Goal: Task Accomplishment & Management: Manage account settings

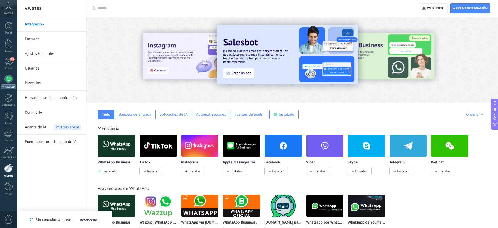
click at [8, 79] on div at bounding box center [8, 78] width 8 height 8
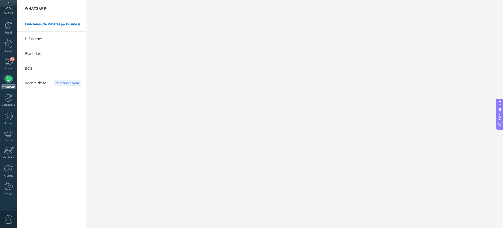
click at [46, 25] on link "Funciones de WhatsApp Business" at bounding box center [53, 24] width 56 height 15
click at [11, 60] on span "89" at bounding box center [12, 59] width 4 height 4
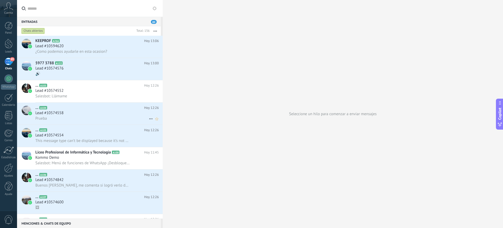
scroll to position [131, 0]
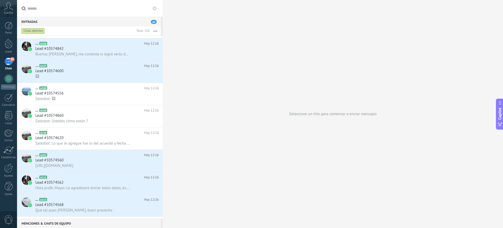
click at [72, 122] on span "Salesbot: Ustedes cómo están ?" at bounding box center [61, 120] width 53 height 5
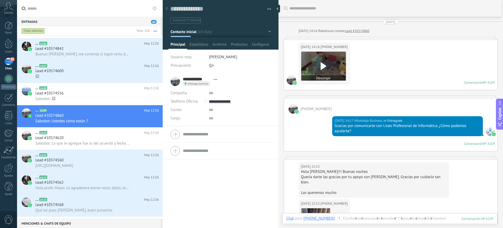
click at [322, 67] on use at bounding box center [323, 66] width 6 height 8
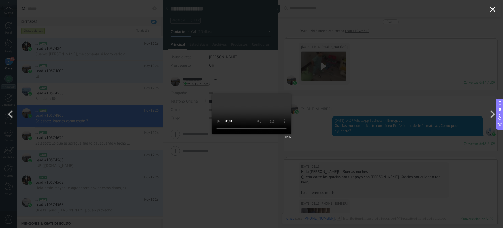
click at [493, 8] on use "button" at bounding box center [492, 9] width 6 height 6
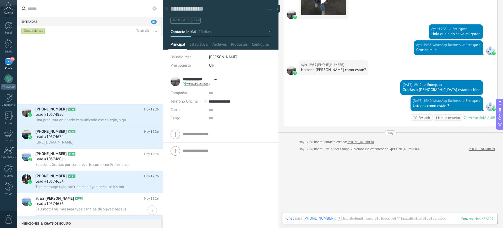
scroll to position [1866, 0]
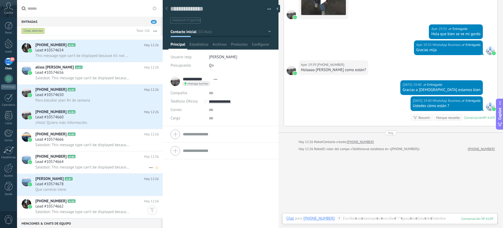
click at [43, 158] on div "[PHONE_NUMBER] A186 [DATE] 12:26 Lead #10574664 Salesbot: This message type can…" at bounding box center [98, 162] width 127 height 22
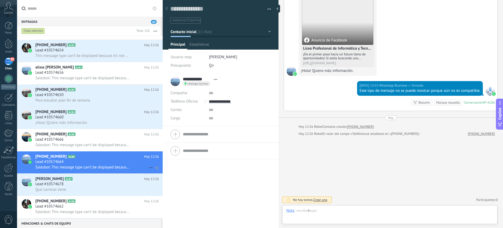
scroll to position [8, 0]
click at [447, 36] on div "[DATE] 13:53 [PHONE_NUMBER] Anuncio de Facebook Liceo Profesional de Informátic…" at bounding box center [390, 27] width 213 height 108
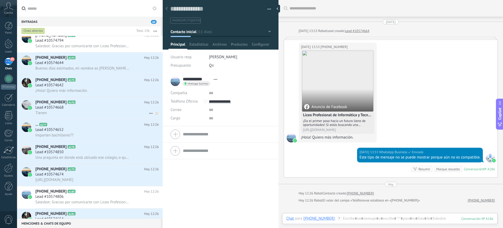
scroll to position [1669, 0]
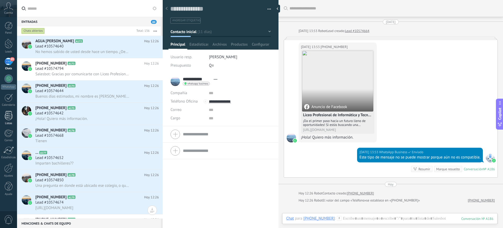
click at [9, 117] on div at bounding box center [9, 115] width 8 height 9
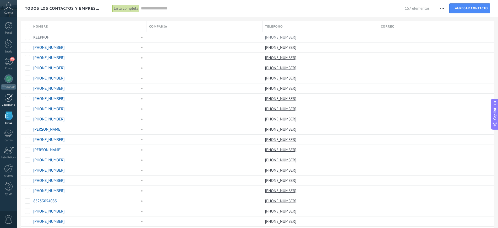
click at [9, 101] on div at bounding box center [8, 97] width 8 height 8
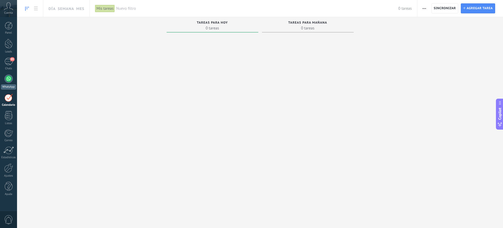
click at [8, 74] on div at bounding box center [8, 78] width 8 height 8
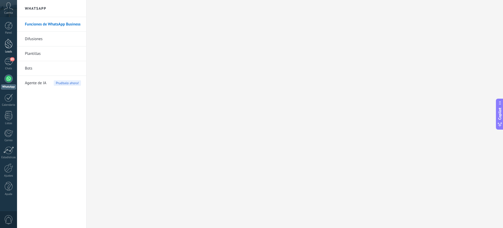
click at [5, 39] on div at bounding box center [9, 44] width 8 height 10
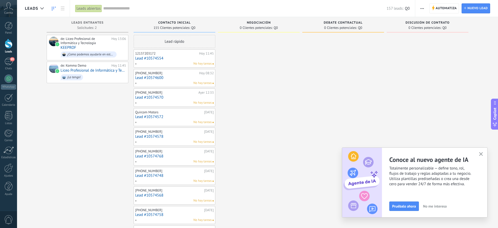
click at [151, 60] on link "Lead #10574554" at bounding box center [174, 58] width 79 height 4
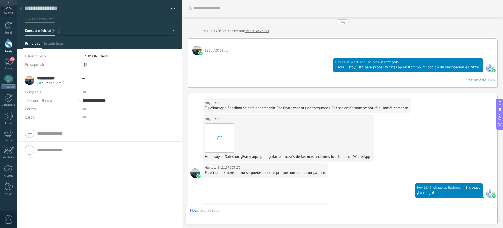
scroll to position [102, 0]
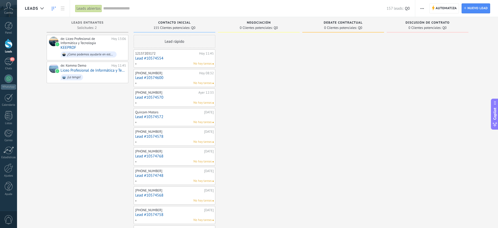
click at [155, 74] on div "[PHONE_NUMBER]" at bounding box center [166, 73] width 63 height 4
click at [142, 77] on link "Lead #10574600" at bounding box center [174, 77] width 79 height 4
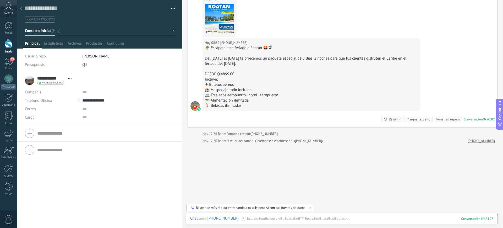
scroll to position [55, 0]
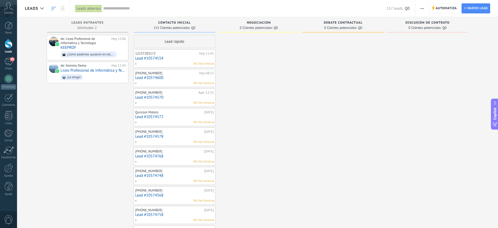
click at [145, 116] on link "Lead #10574572" at bounding box center [174, 116] width 79 height 4
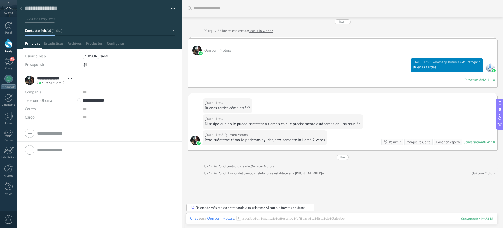
click at [193, 138] on div at bounding box center [194, 139] width 9 height 9
click at [195, 50] on div at bounding box center [196, 50] width 9 height 9
click at [32, 80] on div "**********" at bounding box center [49, 80] width 49 height 13
click at [9, 79] on div at bounding box center [8, 78] width 8 height 8
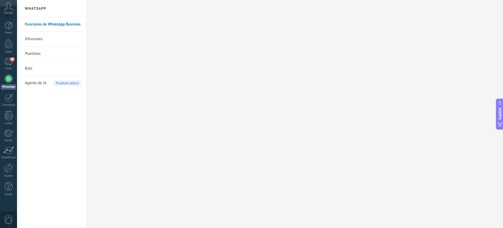
click at [7, 78] on div at bounding box center [8, 78] width 8 height 8
click at [5, 59] on div "89" at bounding box center [8, 62] width 8 height 8
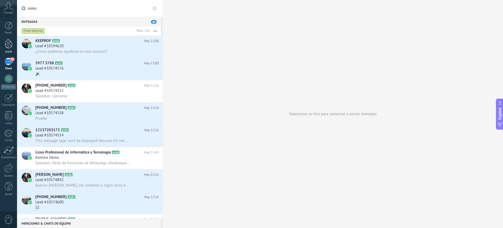
click at [8, 47] on div at bounding box center [9, 44] width 8 height 10
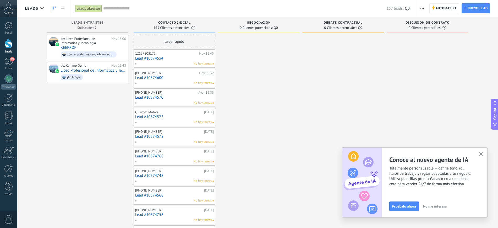
click at [151, 115] on link "Lead #10574572" at bounding box center [174, 116] width 79 height 4
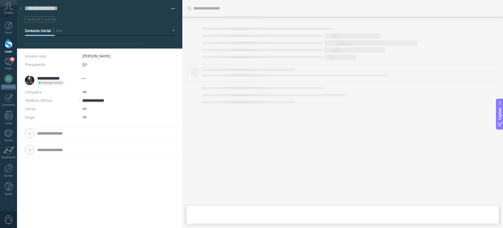
scroll to position [8, 0]
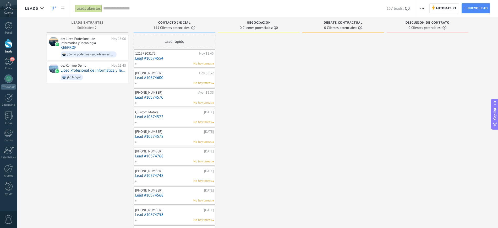
click at [152, 138] on div "[PHONE_NUMBER] [DATE] Lead #10574578 No hay tareas" at bounding box center [174, 136] width 79 height 15
click at [156, 135] on link "Lead #10574578" at bounding box center [174, 136] width 79 height 4
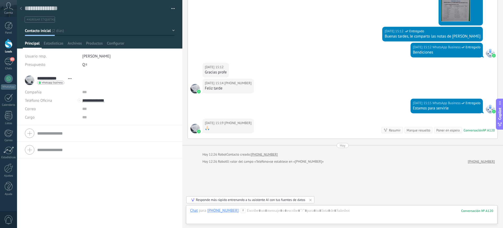
scroll to position [203, 0]
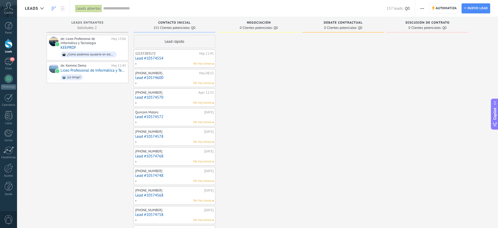
click at [151, 117] on link "Lead #10574572" at bounding box center [174, 116] width 79 height 4
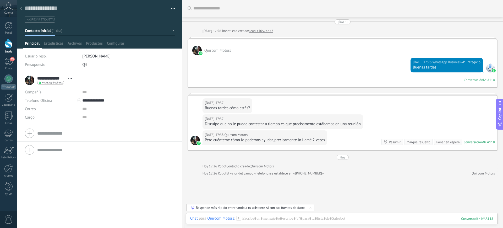
click at [228, 37] on div at bounding box center [342, 38] width 310 height 3
drag, startPoint x: 227, startPoint y: 38, endPoint x: 231, endPoint y: 41, distance: 5.2
click at [226, 38] on div at bounding box center [342, 38] width 310 height 3
click at [284, 36] on div "[DATE] [DATE] 17:26 Robot Lead creado: Lead #10574572 Quircom Motors [DATE] 17:…" at bounding box center [342, 97] width 310 height 156
click at [281, 38] on div at bounding box center [342, 38] width 310 height 3
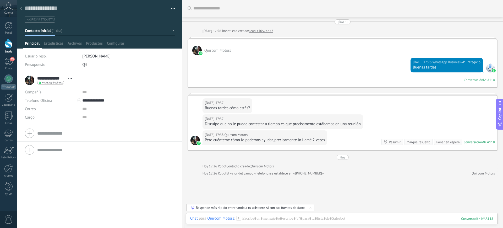
drag, startPoint x: 281, startPoint y: 37, endPoint x: 282, endPoint y: 40, distance: 2.8
click at [282, 39] on div "Quircom Motors [DATE] 17:26 WhatsApp Business Entregado Buenas tardes Conversac…" at bounding box center [342, 62] width 310 height 51
click at [283, 40] on div "Quircom Motors" at bounding box center [342, 47] width 309 height 15
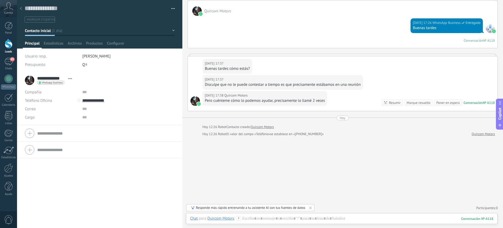
scroll to position [40, 0]
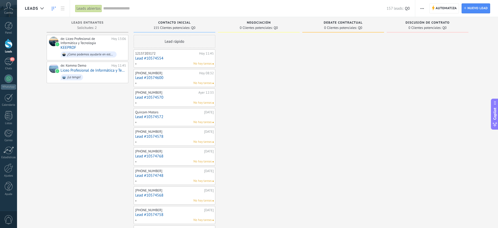
click at [155, 154] on link "Lead #10574768" at bounding box center [174, 156] width 79 height 4
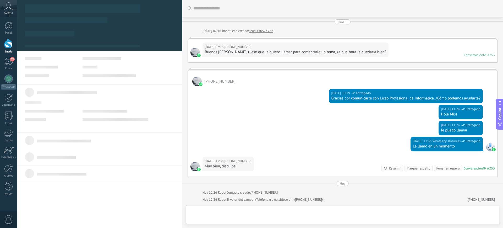
scroll to position [8, 0]
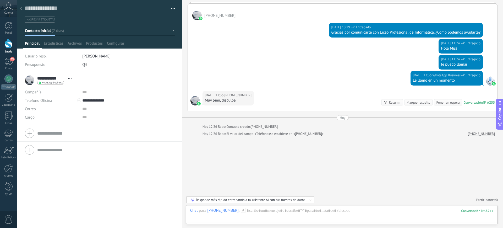
click at [198, 12] on div at bounding box center [196, 15] width 9 height 9
click at [197, 102] on img at bounding box center [199, 104] width 4 height 4
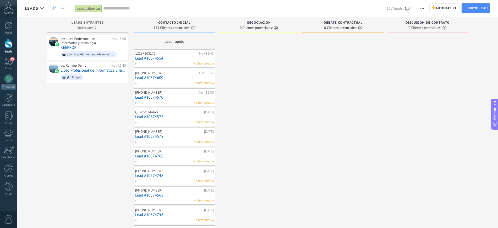
click at [148, 135] on link "Lead #10574578" at bounding box center [174, 136] width 79 height 4
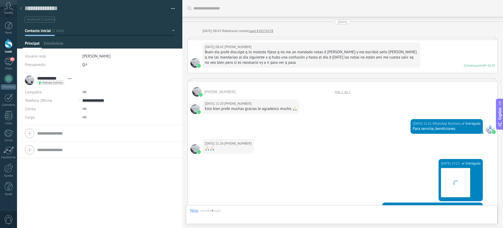
scroll to position [203, 0]
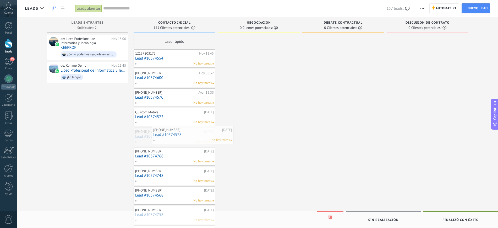
drag, startPoint x: 156, startPoint y: 134, endPoint x: 162, endPoint y: 132, distance: 6.7
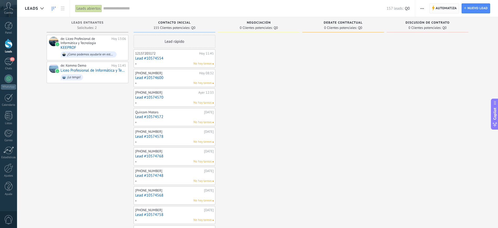
click at [448, 7] on span "Automatiza" at bounding box center [445, 8] width 21 height 9
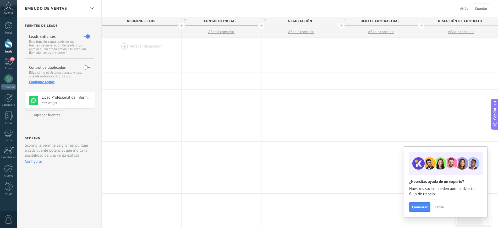
click at [120, 42] on div at bounding box center [142, 46] width 80 height 17
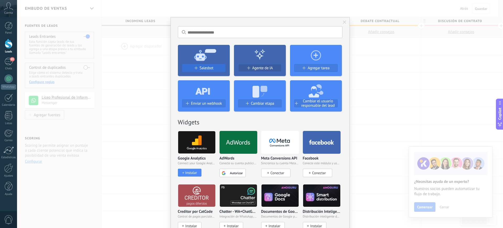
click at [208, 66] on span "Salesbot" at bounding box center [207, 68] width 14 height 4
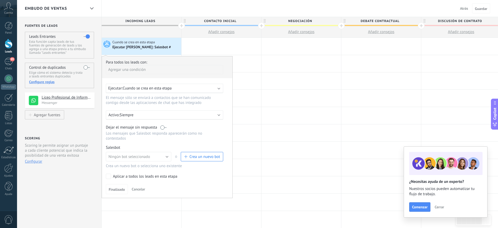
click at [184, 21] on use at bounding box center [185, 20] width 2 height 3
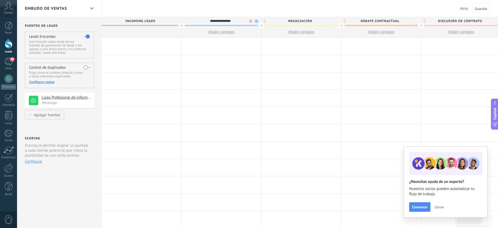
click at [258, 21] on span at bounding box center [256, 21] width 4 height 4
click at [291, 21] on span "Negociación" at bounding box center [299, 21] width 77 height 8
click at [141, 29] on div at bounding box center [142, 32] width 80 height 12
click at [146, 46] on div at bounding box center [142, 46] width 80 height 17
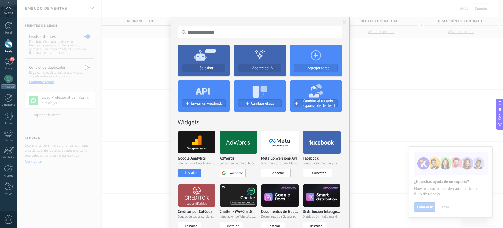
drag, startPoint x: 374, startPoint y: 51, endPoint x: 362, endPoint y: 49, distance: 11.9
click at [374, 51] on div "No hay resultados Salesbot Agente de IA Agregar tarea Enviar un webhook Cambiar…" at bounding box center [260, 114] width 486 height 228
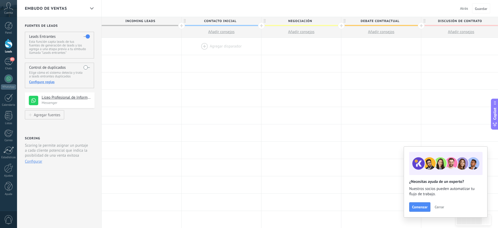
click at [228, 48] on div at bounding box center [221, 46] width 80 height 17
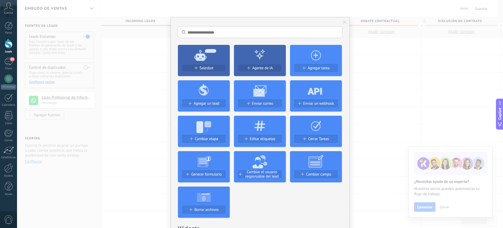
click at [368, 52] on div "No hay resultados Salesbot Agente de IA Agregar tarea Agregar un lead Enviar co…" at bounding box center [260, 114] width 486 height 228
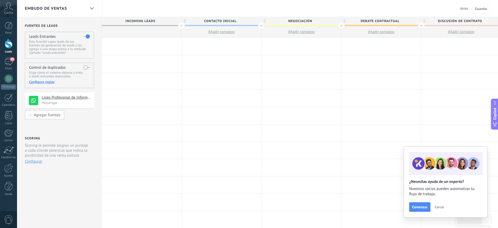
click at [38, 114] on div "Agregar fuentes" at bounding box center [47, 114] width 26 height 4
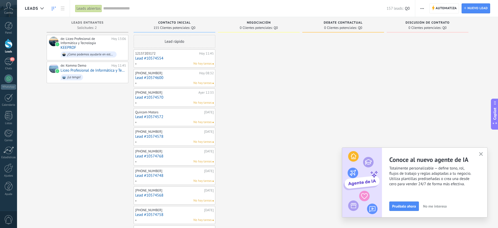
click at [151, 177] on link "Lead #10574748" at bounding box center [174, 175] width 79 height 4
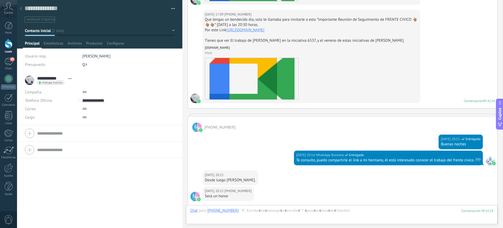
scroll to position [443, 0]
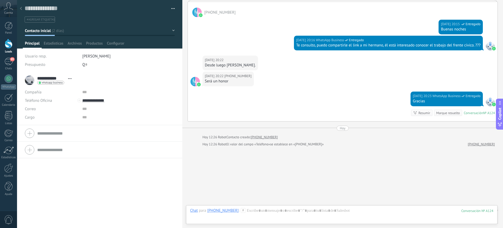
click at [9, 47] on div at bounding box center [9, 44] width 8 height 10
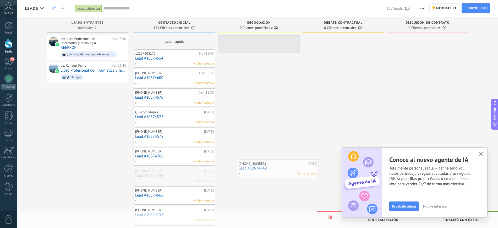
drag, startPoint x: 165, startPoint y: 174, endPoint x: 269, endPoint y: 166, distance: 103.7
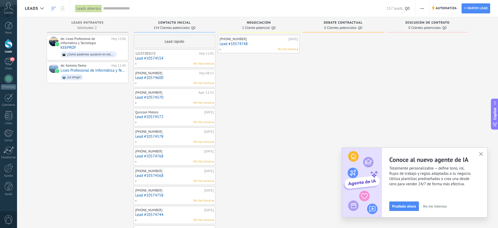
click at [241, 46] on div "[PHONE_NUMBER] [DATE] Lead #10574748 No hay tareas" at bounding box center [258, 43] width 79 height 15
click at [242, 45] on link "Lead #10574748" at bounding box center [258, 44] width 79 height 4
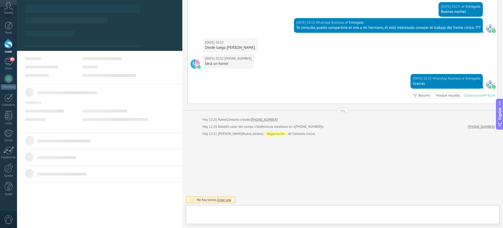
scroll to position [8, 0]
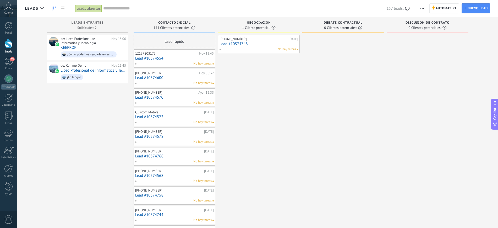
click at [148, 58] on link "Lead #10574554" at bounding box center [174, 58] width 79 height 4
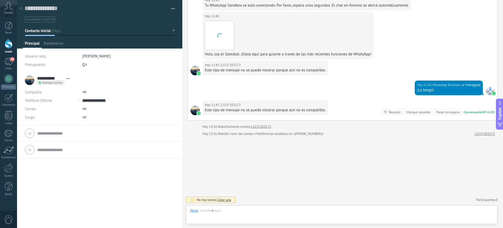
scroll to position [8, 0]
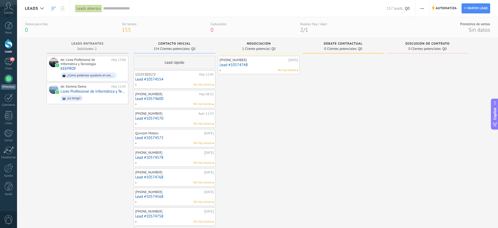
click at [7, 80] on div at bounding box center [8, 78] width 8 height 8
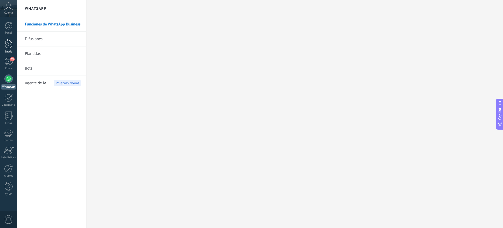
click at [9, 45] on div at bounding box center [9, 44] width 8 height 10
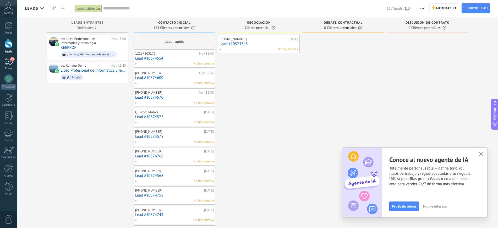
click at [9, 63] on div "89" at bounding box center [8, 62] width 8 height 8
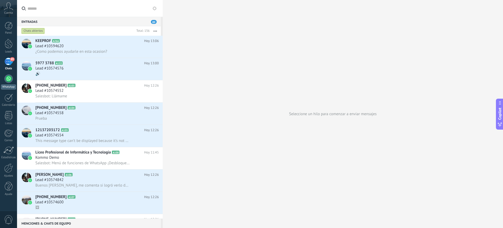
click at [9, 80] on div at bounding box center [8, 78] width 8 height 8
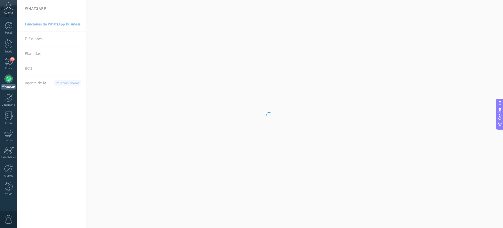
click at [9, 80] on div at bounding box center [8, 78] width 8 height 8
click at [8, 62] on div "89" at bounding box center [8, 62] width 8 height 8
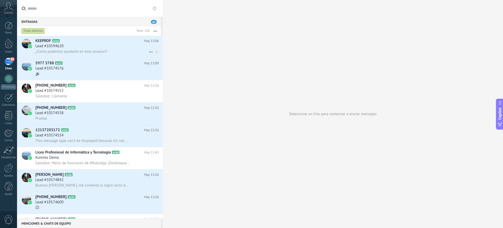
click at [49, 47] on span "Lead #10594620" at bounding box center [49, 45] width 28 height 5
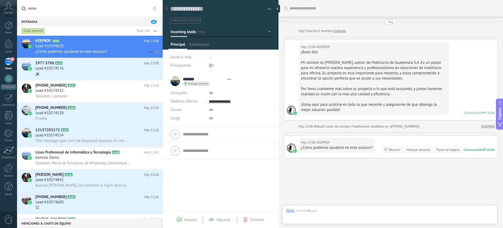
type textarea "**********"
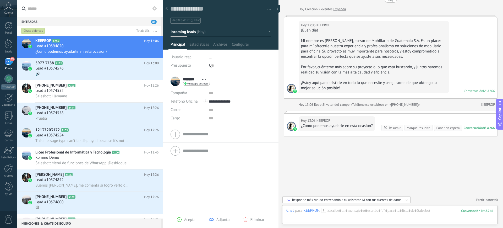
click at [324, 201] on div "Responde más rápido entrenando a tu asistente AI con tus fuentes de datos" at bounding box center [346, 199] width 109 height 4
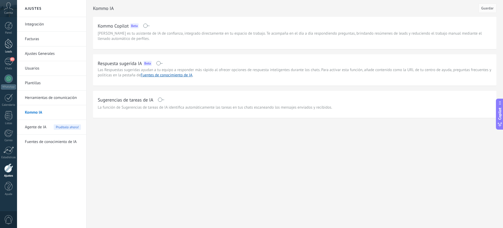
click at [10, 47] on div at bounding box center [9, 44] width 8 height 10
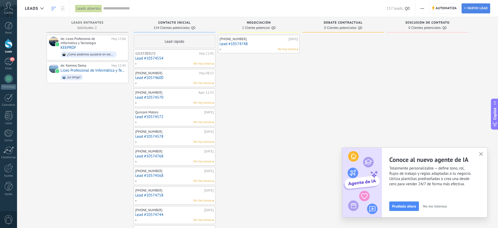
click at [467, 8] on span "Nuevo lead" at bounding box center [477, 8] width 20 height 9
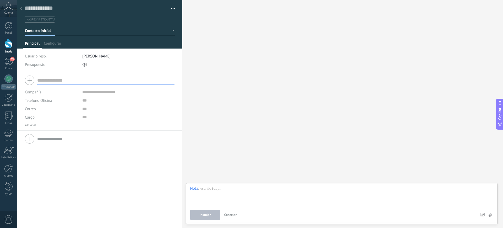
click at [38, 21] on span "#agregar etiquetas" at bounding box center [41, 20] width 28 height 4
type input "*"
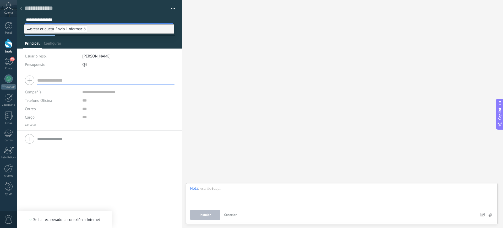
type input "**********"
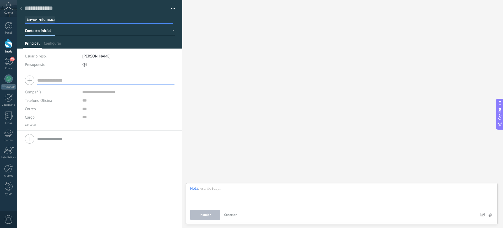
click at [97, 130] on div "Compañía Teléfono Oficina Ofic. directo Celular Fax Casa Otro Teléfono Oficina …" at bounding box center [99, 101] width 165 height 58
click at [34, 43] on span "Principal" at bounding box center [32, 45] width 15 height 8
click at [39, 219] on span "Guardar" at bounding box center [34, 220] width 12 height 4
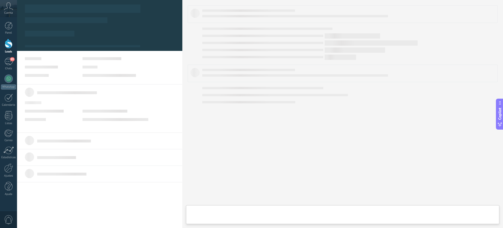
type textarea "**********"
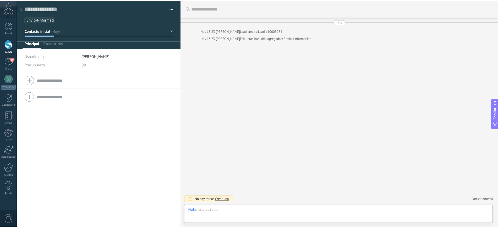
scroll to position [8, 0]
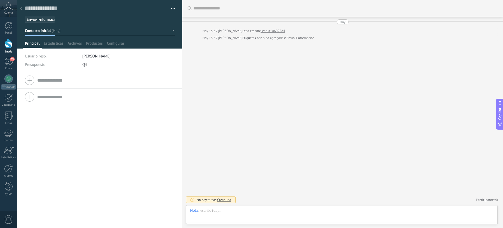
click at [9, 46] on div at bounding box center [9, 44] width 8 height 10
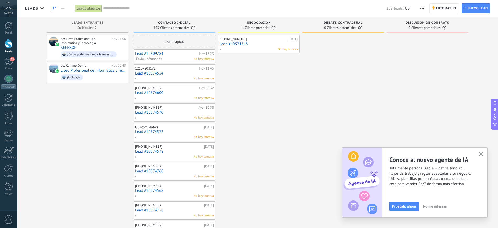
click at [474, 24] on div "Discusión de contrato 0 Clientes potenciales: Q0" at bounding box center [431, 225] width 90 height 417
click at [166, 22] on span "Contacto inicial" at bounding box center [174, 23] width 32 height 4
click at [64, 10] on use at bounding box center [63, 9] width 4 height 4
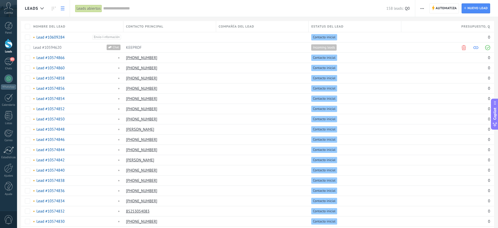
click at [74, 8] on div "Leads abiertos Aplicar 158 leads: Q0 Leads abiertos Mis leads Leads ganados Lea…" at bounding box center [242, 8] width 345 height 17
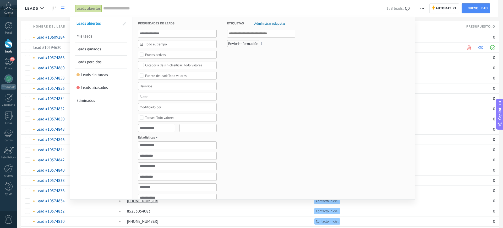
click at [165, 54] on div "Etapas activas" at bounding box center [155, 55] width 21 height 4
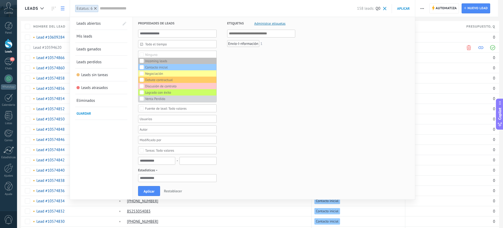
click at [304, 105] on form "Propiedades de leads Todo el tiempo Todo el tiempo [DATE] [DATE] Últimos ** 30 …" at bounding box center [274, 182] width 272 height 330
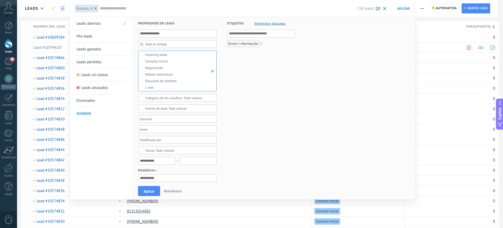
drag, startPoint x: 156, startPoint y: 192, endPoint x: 158, endPoint y: 190, distance: 3.2
click at [155, 191] on button "Aplicar" at bounding box center [149, 191] width 22 height 10
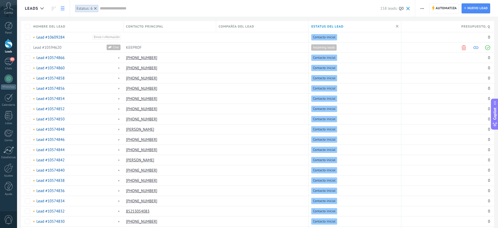
click at [3, 46] on link "Leads" at bounding box center [8, 46] width 17 height 15
click at [9, 43] on div at bounding box center [9, 44] width 8 height 10
click at [172, 62] on div "[PHONE_NUMBER]" at bounding box center [168, 58] width 90 height 10
click at [64, 11] on link at bounding box center [62, 8] width 9 height 10
click at [63, 7] on icon at bounding box center [63, 9] width 4 height 4
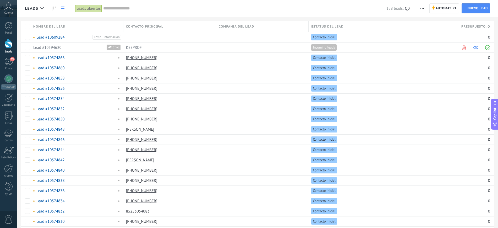
click at [93, 10] on div "Leads abiertos" at bounding box center [88, 9] width 27 height 8
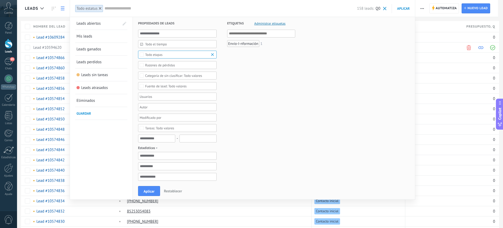
click at [156, 57] on div "Todo etapas" at bounding box center [177, 55] width 79 height 8
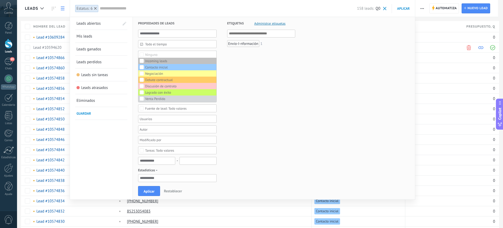
click at [150, 190] on span "Aplicar" at bounding box center [148, 191] width 11 height 4
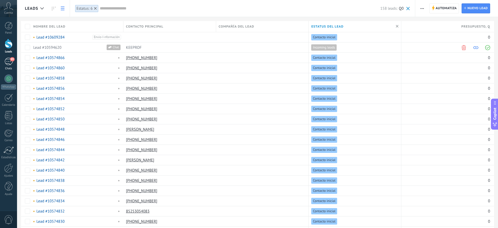
click at [7, 60] on div "89" at bounding box center [8, 62] width 8 height 8
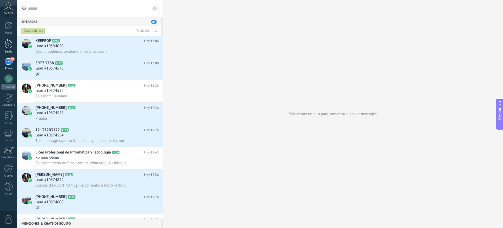
click at [7, 47] on div at bounding box center [9, 44] width 8 height 10
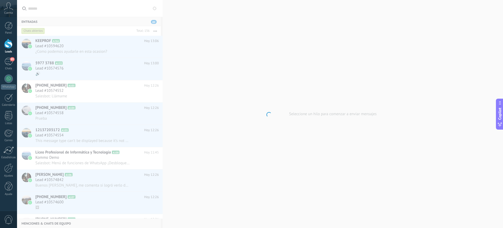
click at [7, 47] on div at bounding box center [9, 44] width 8 height 10
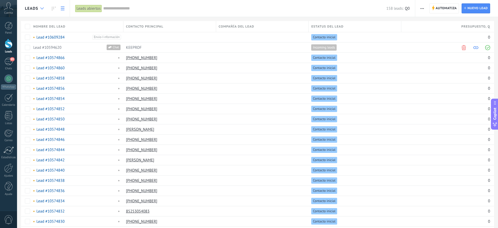
click at [45, 7] on div at bounding box center [42, 8] width 9 height 10
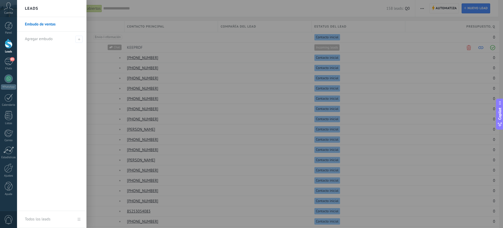
click at [47, 25] on link "Embudo de ventas" at bounding box center [53, 24] width 56 height 15
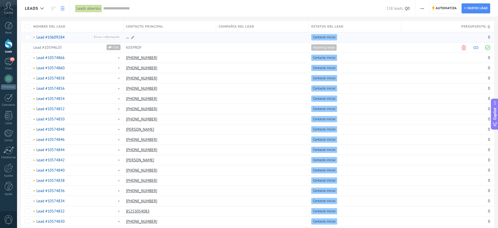
drag, startPoint x: 110, startPoint y: 36, endPoint x: 153, endPoint y: 40, distance: 42.8
click at [153, 40] on div "Lead #10609284 Envio-I-nformación Contacto inicial 0" at bounding box center [257, 37] width 473 height 10
click at [112, 39] on span "Envio-I-nformación" at bounding box center [106, 37] width 29 height 5
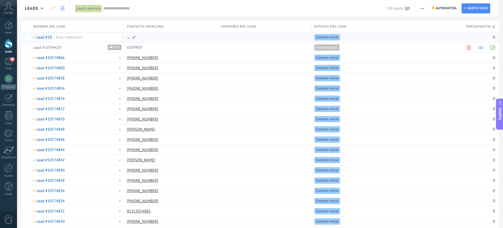
click at [169, 32] on div at bounding box center [169, 37] width 91 height 10
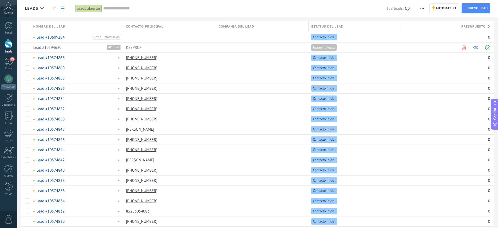
click at [63, 7] on use at bounding box center [63, 9] width 4 height 4
click at [113, 8] on input "text" at bounding box center [244, 8] width 283 height 5
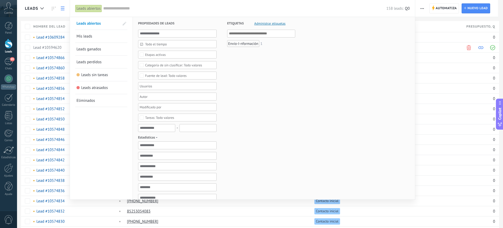
drag, startPoint x: 53, startPoint y: 5, endPoint x: 60, endPoint y: 6, distance: 6.9
click at [53, 5] on div at bounding box center [251, 114] width 503 height 228
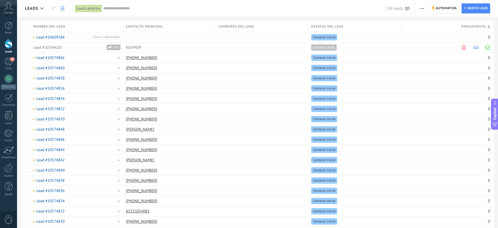
click at [61, 7] on link at bounding box center [62, 8] width 9 height 10
click at [62, 7] on use at bounding box center [63, 9] width 4 height 4
click at [40, 8] on div at bounding box center [42, 8] width 9 height 10
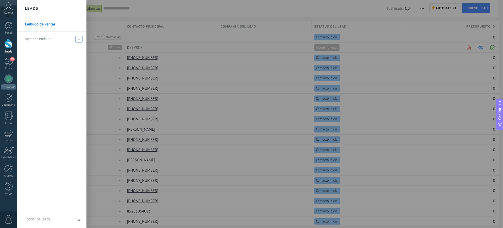
click at [39, 40] on span "Agregar embudo" at bounding box center [39, 38] width 28 height 5
click at [49, 25] on link "Embudo de ventas" at bounding box center [53, 24] width 56 height 15
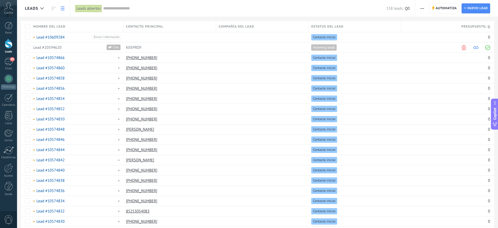
click at [420, 9] on span "button" at bounding box center [421, 8] width 3 height 10
click at [191, 13] on div "158 leads: Q0" at bounding box center [256, 8] width 306 height 17
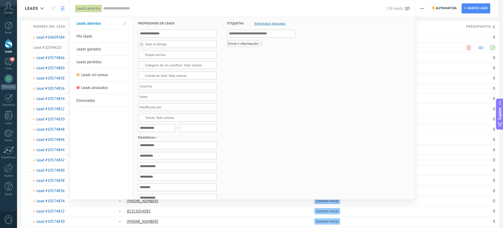
click at [280, 22] on span "Administrar etiquetas" at bounding box center [269, 23] width 31 height 3
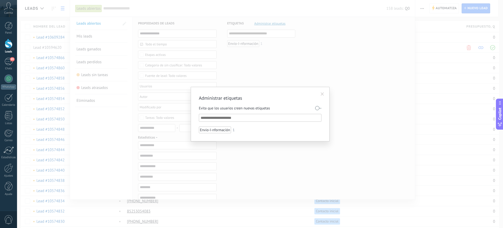
click at [318, 89] on div "Administrar etiquetas Evita que los usuarios creen nuevas etiquetas Envio-I-nfo…" at bounding box center [260, 114] width 139 height 54
click at [318, 94] on div "Administrar etiquetas Evita que los usuarios creen nuevas etiquetas Envio-I-nfo…" at bounding box center [260, 114] width 139 height 54
click at [321, 94] on span at bounding box center [321, 94] width 3 height 4
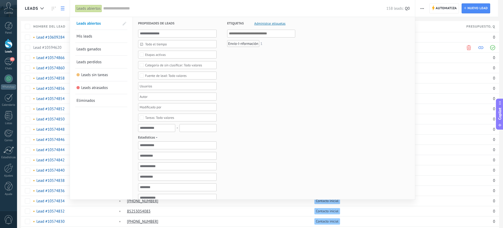
click at [251, 42] on div "Envio-I-nformación" at bounding box center [243, 43] width 32 height 7
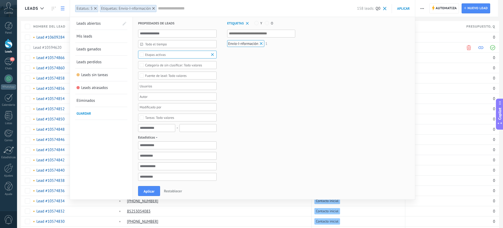
click at [262, 43] on span at bounding box center [261, 43] width 5 height 5
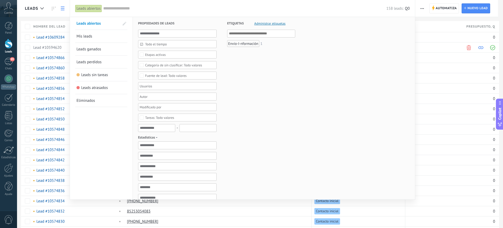
click at [255, 43] on div "Envio-I-nformación" at bounding box center [243, 43] width 32 height 7
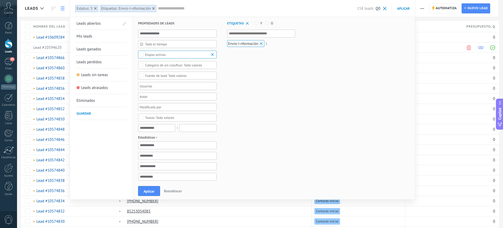
click at [260, 43] on span at bounding box center [261, 43] width 5 height 5
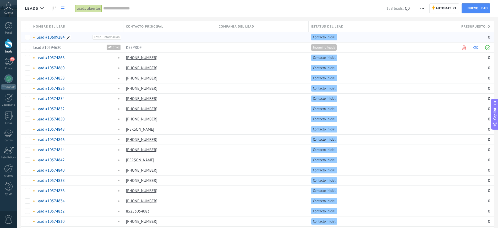
drag, startPoint x: 118, startPoint y: 36, endPoint x: 70, endPoint y: 38, distance: 48.0
click at [70, 38] on span at bounding box center [68, 37] width 5 height 5
click at [66, 52] on button "Cancelar" at bounding box center [67, 49] width 18 height 10
click at [388, 33] on div "Contacto inicial" at bounding box center [353, 37] width 90 height 10
click at [372, 37] on div "Contacto inicial" at bounding box center [353, 37] width 90 height 10
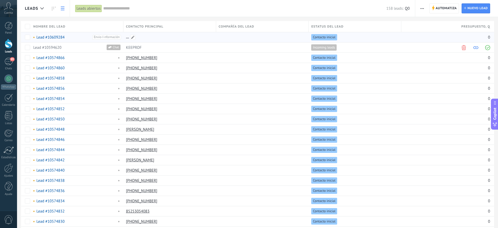
click at [169, 38] on div at bounding box center [168, 37] width 90 height 10
click at [377, 34] on div "Contacto inicial" at bounding box center [353, 37] width 90 height 10
click at [130, 36] on div "eliminar màs" at bounding box center [138, 37] width 37 height 10
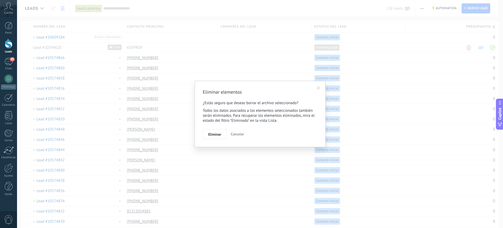
click at [320, 88] on span at bounding box center [318, 88] width 3 height 4
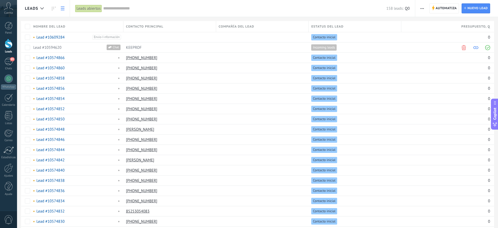
click at [62, 10] on use at bounding box center [63, 9] width 4 height 4
click at [62, 9] on icon at bounding box center [63, 9] width 4 height 4
click at [64, 9] on icon at bounding box center [63, 9] width 4 height 4
click at [63, 10] on use at bounding box center [63, 9] width 4 height 4
click at [64, 7] on link at bounding box center [62, 8] width 9 height 10
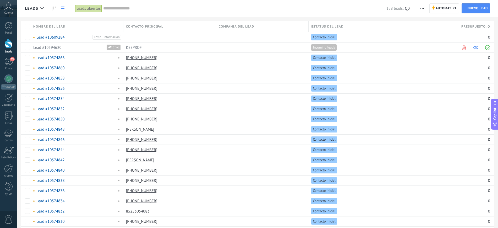
click at [139, 26] on span "Contacto principal" at bounding box center [144, 26] width 37 height 5
click at [58, 27] on span "Nombre del lead" at bounding box center [49, 26] width 32 height 5
click at [43, 43] on div "Ascendiente" at bounding box center [77, 44] width 92 height 7
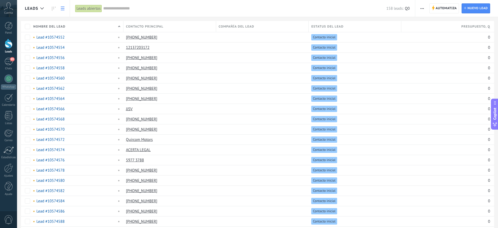
click at [421, 6] on span "button" at bounding box center [421, 8] width 3 height 10
click at [430, 35] on span "Editar embudo" at bounding box center [437, 33] width 25 height 10
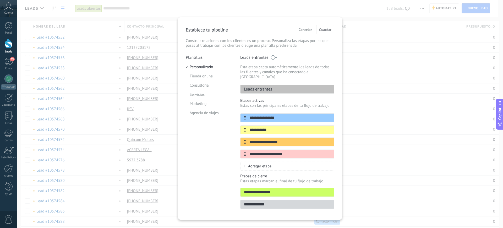
click at [253, 161] on div "Agregar etapa" at bounding box center [287, 165] width 94 height 9
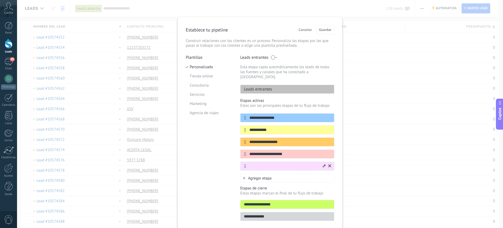
click at [246, 163] on input "text" at bounding box center [284, 165] width 76 height 5
type input "*****"
click at [318, 26] on button "Guardar" at bounding box center [325, 29] width 18 height 9
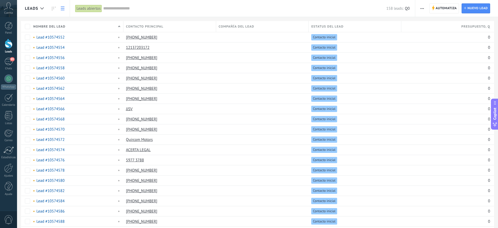
click at [61, 24] on span "Nombre del lead" at bounding box center [49, 26] width 32 height 5
click at [55, 26] on span "Nombre del lead" at bounding box center [49, 26] width 32 height 5
click at [51, 36] on link "Lead #10574552" at bounding box center [50, 37] width 28 height 5
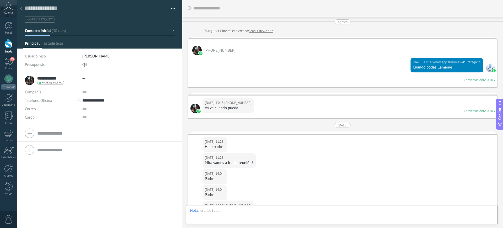
type textarea "**********"
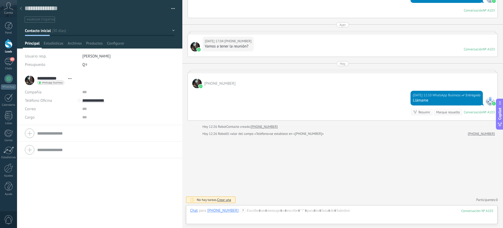
click at [43, 32] on span "Contacto inicial" at bounding box center [38, 30] width 26 height 5
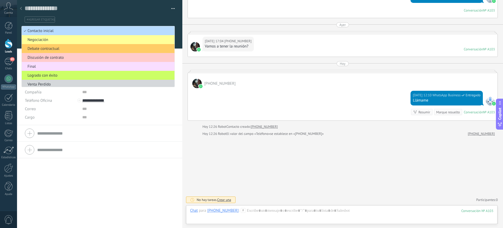
click at [43, 31] on span "Contacto inicial" at bounding box center [97, 30] width 151 height 5
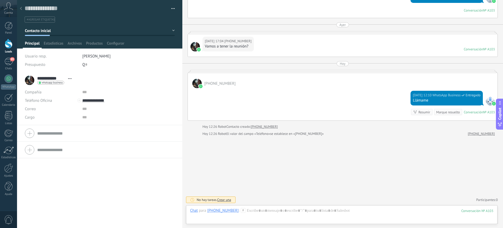
click at [279, 126] on div "[DATE] 12:26 Robot Contacto creado: [PHONE_NUMBER]" at bounding box center [348, 126] width 292 height 5
click at [5, 62] on div "89" at bounding box center [8, 62] width 8 height 8
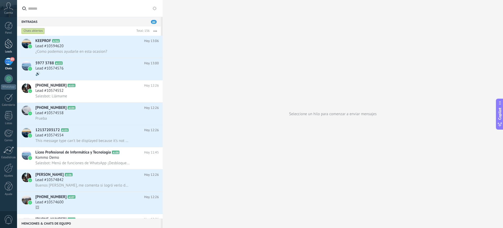
click at [10, 47] on div at bounding box center [9, 44] width 8 height 10
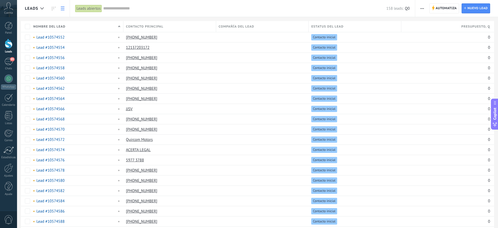
click at [120, 27] on span at bounding box center [119, 27] width 2 height 2
click at [215, 69] on div "[PHONE_NUMBER]" at bounding box center [169, 68] width 93 height 10
click at [9, 26] on div at bounding box center [9, 26] width 8 height 8
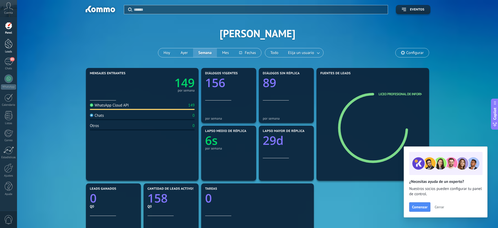
click at [7, 46] on div at bounding box center [9, 44] width 8 height 10
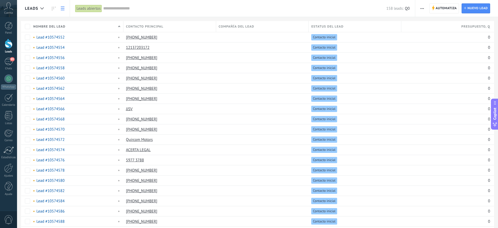
click at [327, 27] on span "Estatus del lead" at bounding box center [327, 26] width 32 height 5
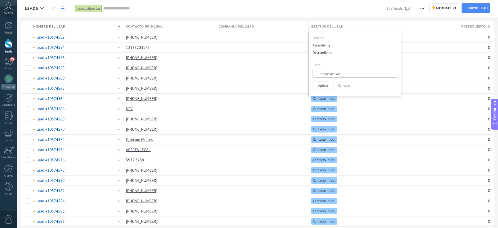
click at [326, 26] on span "Estatus del lead" at bounding box center [327, 26] width 32 height 5
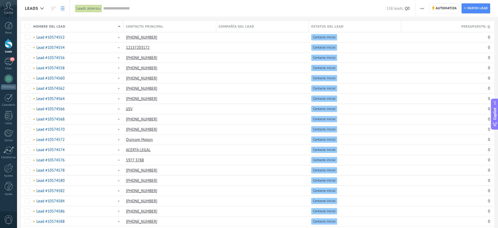
drag, startPoint x: 126, startPoint y: 5, endPoint x: 124, endPoint y: 8, distance: 3.1
click at [126, 6] on input "text" at bounding box center [244, 8] width 283 height 5
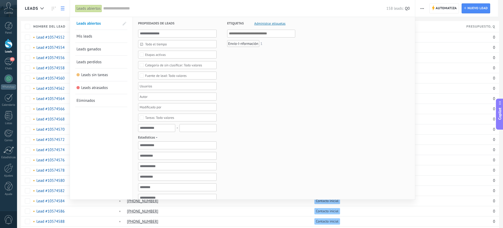
click at [124, 9] on input "text" at bounding box center [244, 8] width 283 height 5
click at [177, 52] on div "Etapas activas" at bounding box center [177, 55] width 79 height 8
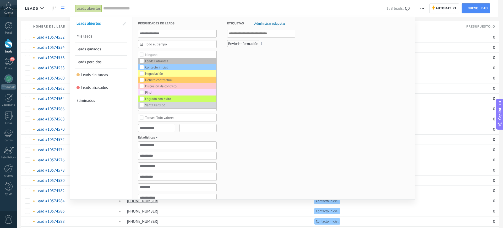
click at [177, 52] on label "Ninguno" at bounding box center [177, 54] width 78 height 6
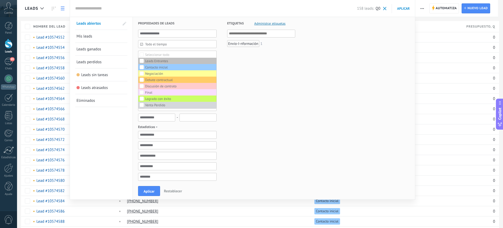
click at [261, 85] on div "Etiquetas Administrar etiquetas Y O Envio-I-nformación 1" at bounding box center [256, 159] width 79 height 285
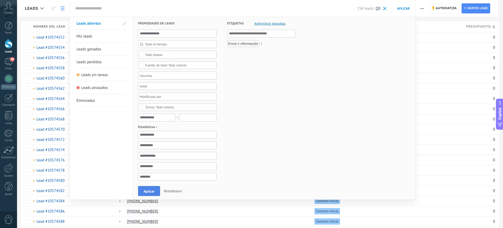
click at [154, 189] on span "Aplicar" at bounding box center [148, 191] width 11 height 4
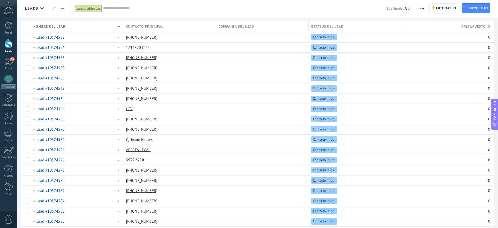
click at [117, 23] on span at bounding box center [119, 26] width 8 height 11
click at [117, 26] on span at bounding box center [119, 26] width 8 height 11
click at [397, 9] on span "158 leads:" at bounding box center [394, 8] width 17 height 5
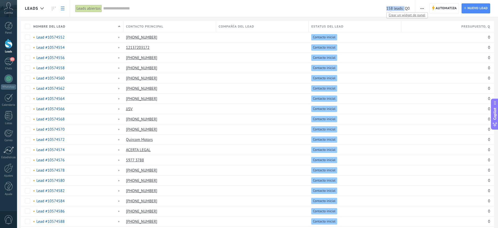
click at [397, 9] on span "158 leads:" at bounding box center [394, 8] width 17 height 5
click at [99, 10] on div "Leads abiertos" at bounding box center [88, 9] width 27 height 8
click at [116, 27] on span at bounding box center [119, 26] width 8 height 11
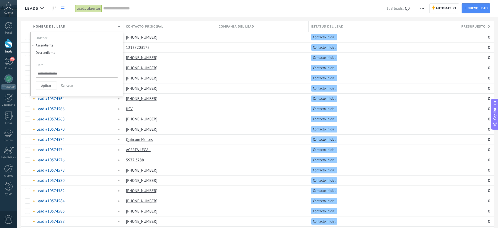
click at [116, 26] on span at bounding box center [119, 26] width 8 height 11
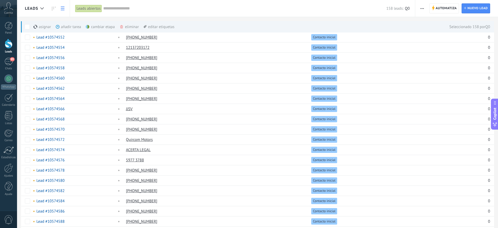
click at [27, 25] on span at bounding box center [27, 26] width 5 height 5
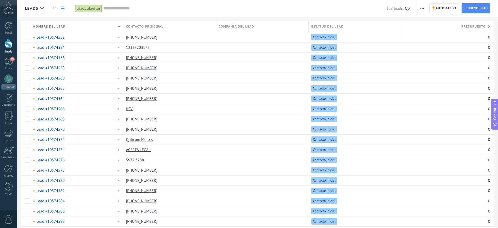
drag, startPoint x: 422, startPoint y: 6, endPoint x: 420, endPoint y: 10, distance: 3.8
click at [420, 9] on span "button" at bounding box center [421, 8] width 3 height 10
click at [340, 67] on span at bounding box center [340, 67] width 5 height 5
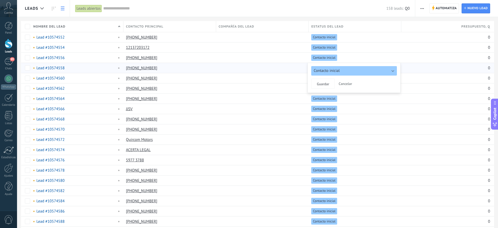
click at [340, 67] on button "Contacto inicial" at bounding box center [354, 70] width 86 height 9
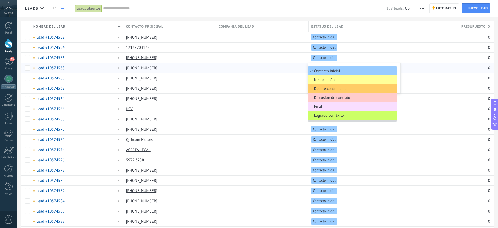
click at [340, 67] on li "Contacto inicial" at bounding box center [352, 70] width 88 height 9
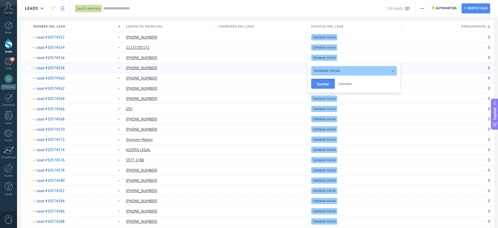
click at [340, 67] on button "Contacto inicial" at bounding box center [354, 70] width 86 height 9
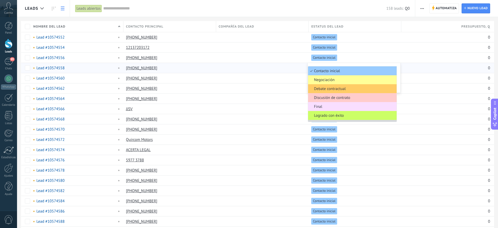
click at [339, 66] on ul "Contacto inicial Negociación Debate contractual Discusión de contrato Final Log…" at bounding box center [352, 94] width 89 height 56
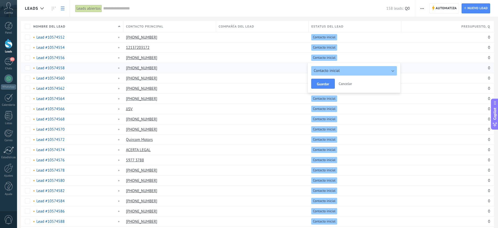
click at [60, 8] on div at bounding box center [249, 8] width 498 height 17
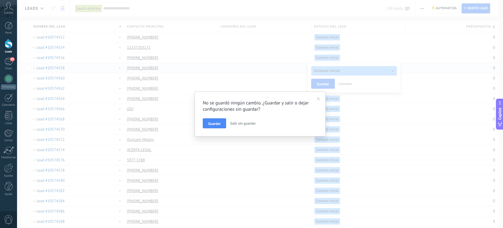
click at [249, 125] on button "Salir sin guardar" at bounding box center [243, 123] width 30 height 10
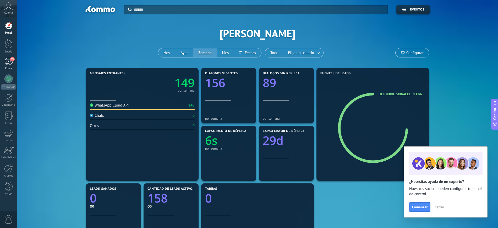
click at [13, 60] on span "89" at bounding box center [12, 59] width 4 height 4
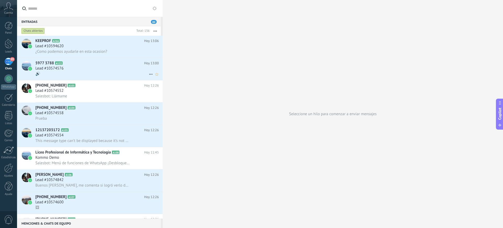
click at [59, 67] on span "Lead #10574576" at bounding box center [49, 68] width 28 height 5
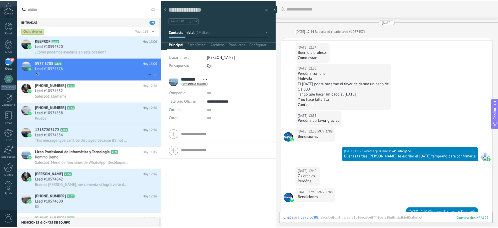
scroll to position [704, 0]
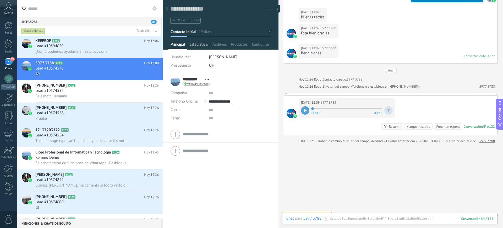
click at [207, 45] on span "Estadísticas" at bounding box center [198, 46] width 19 height 8
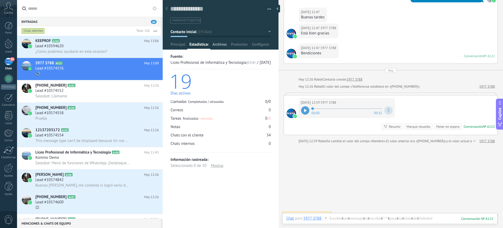
click at [218, 43] on span "Archivos" at bounding box center [219, 46] width 14 height 8
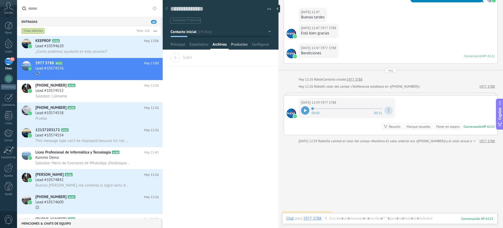
click at [238, 42] on span "Productos" at bounding box center [239, 46] width 17 height 8
click at [262, 43] on span "Configurar" at bounding box center [260, 46] width 17 height 8
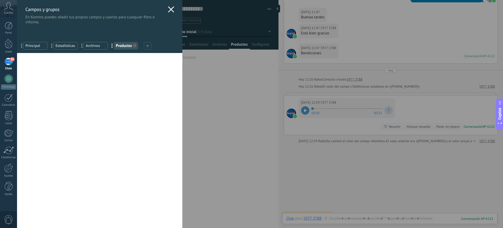
click at [166, 9] on div "Campos y grupos En Kommo puedes añadir tus propios campos y usarlos para cualqu…" at bounding box center [99, 26] width 165 height 53
click at [169, 9] on use at bounding box center [171, 9] width 6 height 6
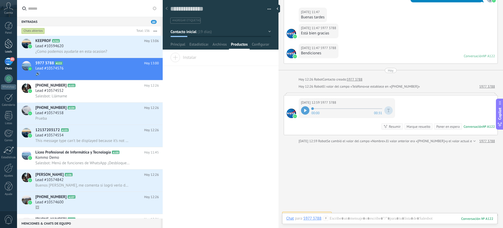
click at [9, 42] on div at bounding box center [9, 44] width 8 height 10
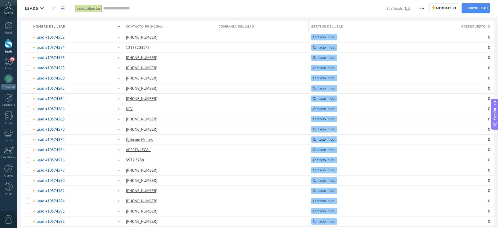
click at [95, 8] on div "Leads abiertos" at bounding box center [88, 9] width 27 height 8
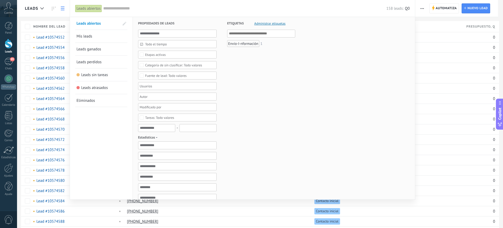
click at [81, 37] on span "Mis leads" at bounding box center [84, 36] width 16 height 5
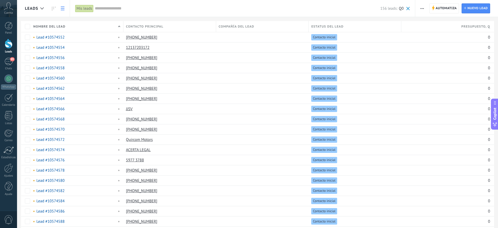
click at [83, 9] on div "Mis leads" at bounding box center [84, 9] width 18 height 8
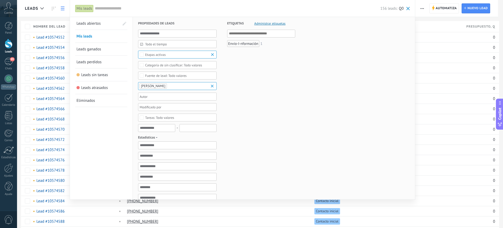
click at [98, 22] on span "Leads abiertos" at bounding box center [88, 23] width 24 height 5
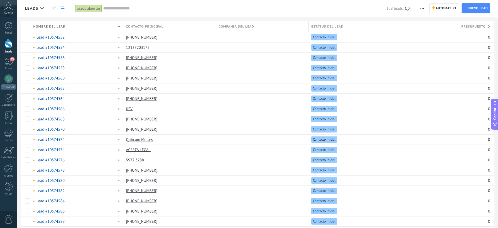
click at [90, 9] on div "Leads abiertos" at bounding box center [88, 9] width 27 height 8
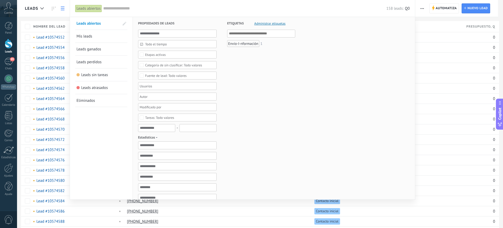
click at [184, 52] on div "Etapas activas" at bounding box center [177, 55] width 79 height 8
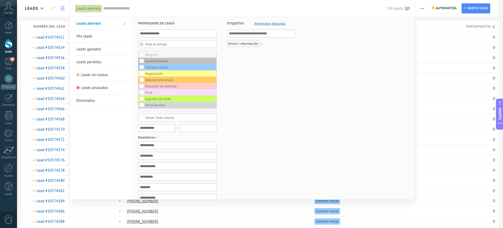
click at [184, 52] on label "Ninguno" at bounding box center [177, 54] width 78 height 6
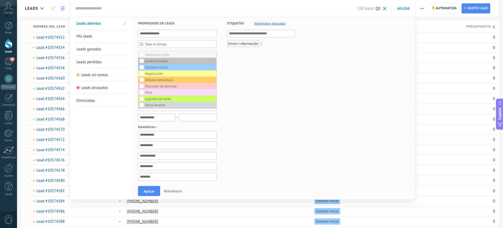
click at [184, 52] on label "Seleccionar todo" at bounding box center [177, 54] width 78 height 6
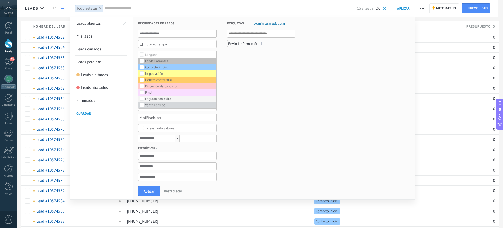
click at [145, 98] on div "Logrado con éxito" at bounding box center [158, 99] width 26 height 4
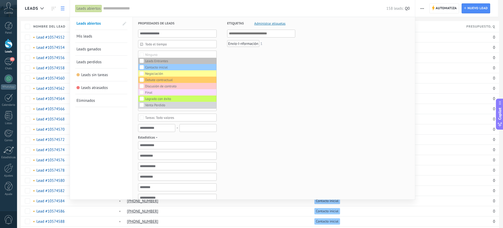
click at [247, 103] on div "Etiquetas Administrar etiquetas Y O Envio-I-nformación 1" at bounding box center [256, 165] width 79 height 296
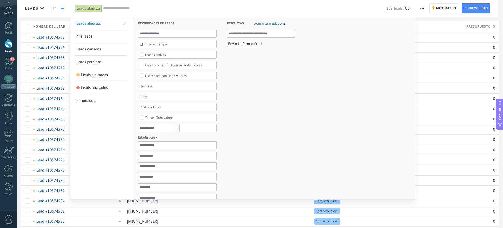
click at [255, 43] on div "Envio-I-nformación" at bounding box center [243, 43] width 32 height 7
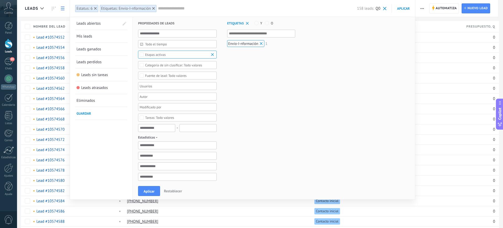
click at [260, 42] on span at bounding box center [261, 43] width 5 height 5
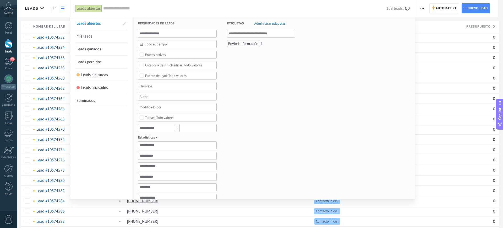
click at [269, 22] on span "Administrar etiquetas" at bounding box center [269, 23] width 31 height 3
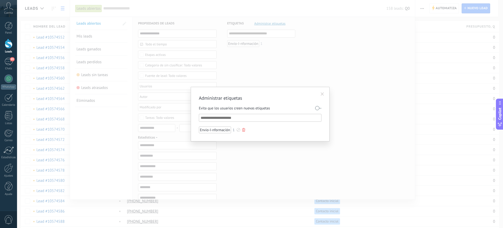
click at [242, 128] on div at bounding box center [243, 130] width 3 height 4
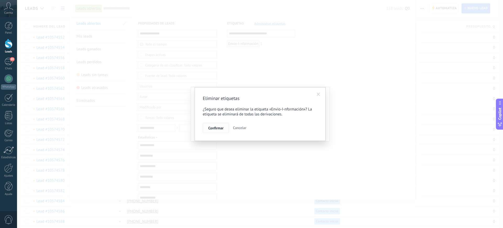
click at [210, 128] on span "Confirmar" at bounding box center [215, 128] width 15 height 4
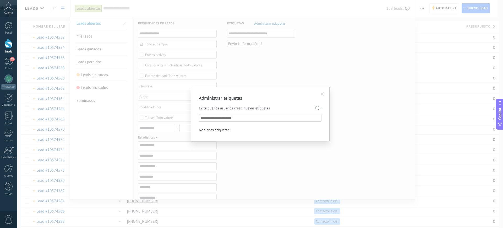
click at [322, 93] on span at bounding box center [321, 94] width 3 height 4
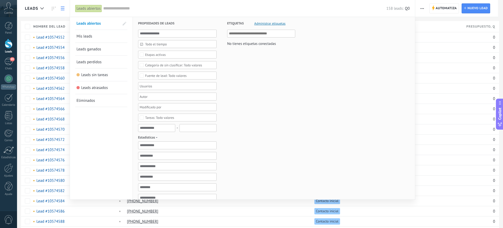
click at [87, 7] on div "Leads abiertos" at bounding box center [88, 9] width 27 height 8
click at [86, 6] on div "Leads abiertos" at bounding box center [88, 9] width 27 height 8
click at [86, 13] on div "Leads abiertos" at bounding box center [89, 8] width 28 height 17
click at [442, 93] on div at bounding box center [251, 114] width 503 height 228
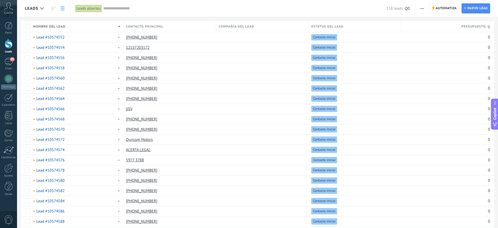
click at [114, 9] on input "text" at bounding box center [244, 8] width 283 height 5
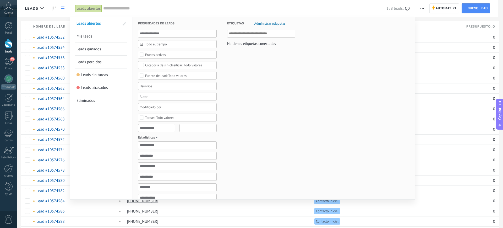
click at [124, 24] on span at bounding box center [125, 24] width 4 height 4
drag, startPoint x: 358, startPoint y: 92, endPoint x: 361, endPoint y: 91, distance: 3.3
click at [358, 92] on form "Propiedades de leads Todo el tiempo Todo el tiempo Hoy Ayer Últimos ** 30 dias …" at bounding box center [274, 165] width 272 height 296
click at [434, 83] on div at bounding box center [251, 114] width 503 height 228
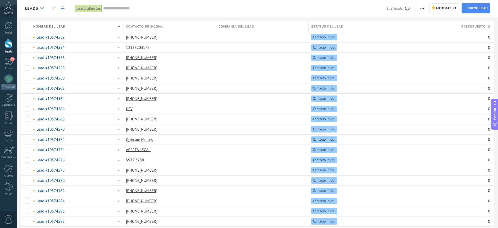
click at [42, 9] on icon at bounding box center [41, 8] width 3 height 2
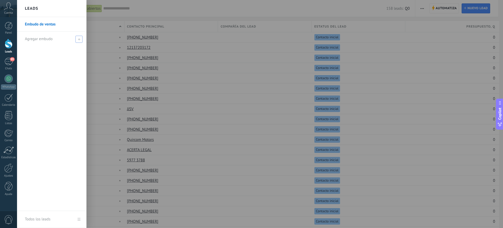
click at [54, 37] on div "Agregar embudo" at bounding box center [53, 39] width 56 height 14
click at [220, 61] on div at bounding box center [268, 114] width 503 height 228
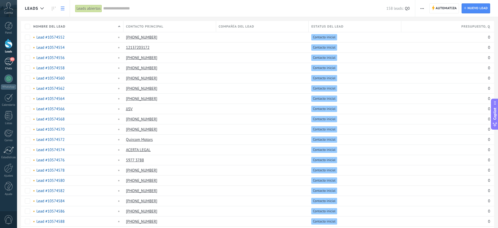
click at [8, 59] on div "89" at bounding box center [8, 62] width 8 height 8
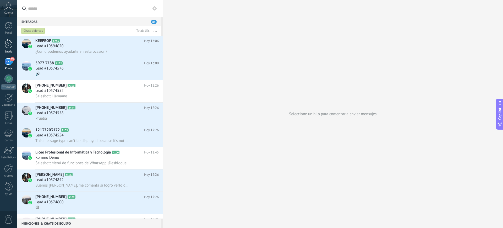
click at [10, 45] on div at bounding box center [9, 44] width 8 height 10
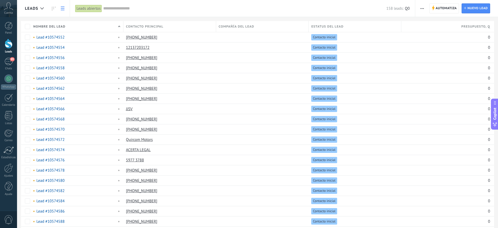
click at [109, 9] on input "text" at bounding box center [244, 8] width 283 height 5
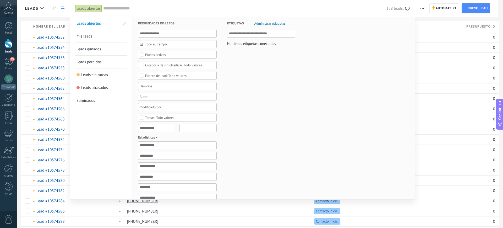
click at [158, 53] on div "Etapas activas" at bounding box center [155, 55] width 21 height 4
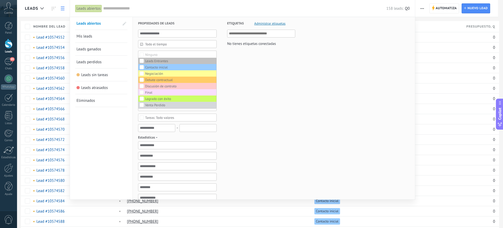
click at [269, 62] on div "Etiquetas Administrar etiquetas No tienes etiquetas conectadas" at bounding box center [256, 165] width 79 height 296
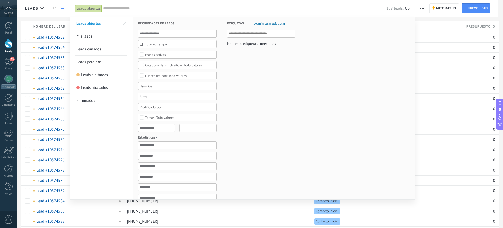
click at [168, 43] on span "Todo el tiempo" at bounding box center [179, 44] width 69 height 4
click at [285, 61] on div "Etiquetas Administrar etiquetas No tienes etiquetas conectadas" at bounding box center [256, 165] width 79 height 296
click at [176, 118] on span "Todo valores" at bounding box center [177, 117] width 65 height 4
click at [176, 118] on label "Seleccionar todo" at bounding box center [177, 117] width 78 height 6
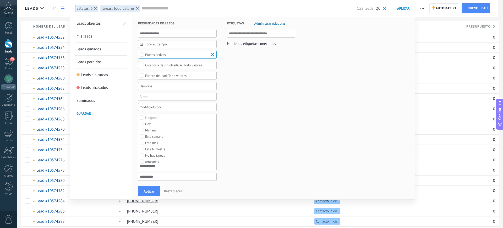
click at [179, 191] on span "Restablecer" at bounding box center [173, 190] width 18 height 5
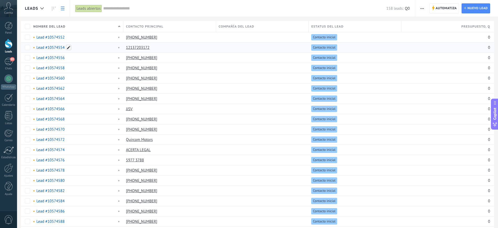
click at [68, 48] on span at bounding box center [68, 47] width 5 height 5
click at [265, 25] on div "Compañía del lead" at bounding box center [262, 26] width 92 height 11
click at [242, 27] on span "Compañía del lead" at bounding box center [237, 26] width 36 height 5
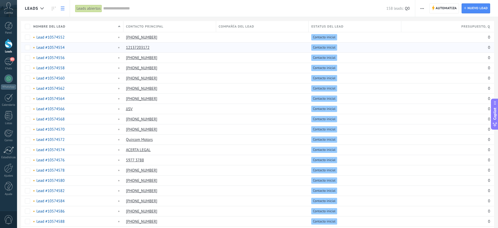
drag, startPoint x: 458, startPoint y: 27, endPoint x: 456, endPoint y: 27, distance: 2.6
click at [458, 27] on div "Presupuesto , Q" at bounding box center [447, 26] width 93 height 11
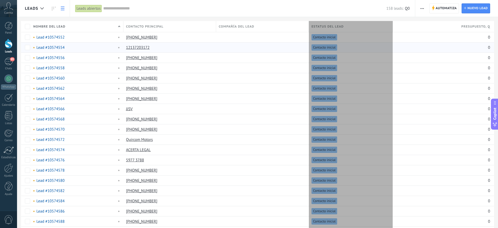
scroll to position [4, 0]
type textarea "**********"
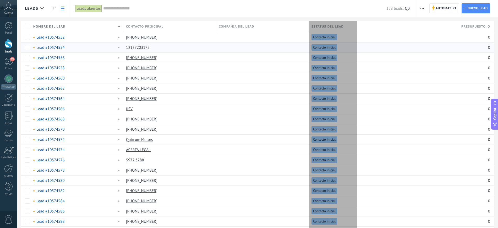
drag, startPoint x: 403, startPoint y: 27, endPoint x: 355, endPoint y: 30, distance: 47.5
click at [355, 30] on div at bounding box center [357, 27] width 6 height 10
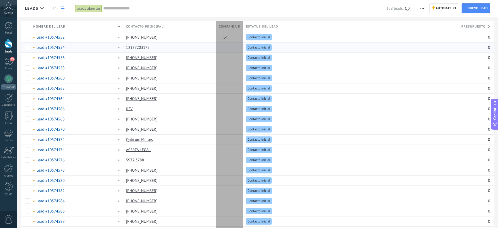
drag, startPoint x: 308, startPoint y: 28, endPoint x: 243, endPoint y: 35, distance: 66.1
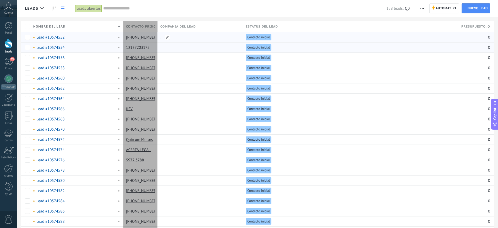
drag, startPoint x: 216, startPoint y: 28, endPoint x: 157, endPoint y: 39, distance: 60.4
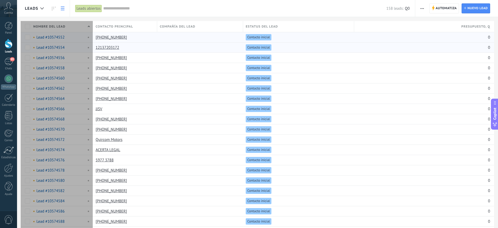
drag, startPoint x: 123, startPoint y: 24, endPoint x: 90, endPoint y: 36, distance: 34.7
click at [89, 32] on div "Nombre del lead" at bounding box center [62, 26] width 62 height 11
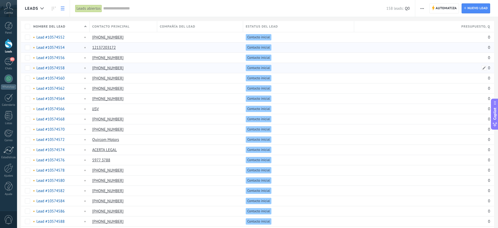
drag, startPoint x: 416, startPoint y: 64, endPoint x: 456, endPoint y: 80, distance: 43.2
click at [416, 64] on div "0" at bounding box center [422, 68] width 136 height 10
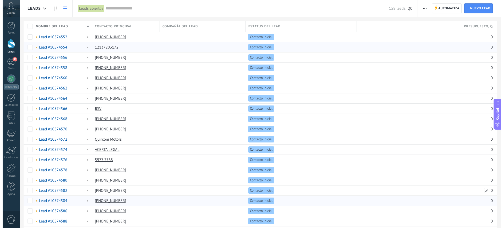
scroll to position [0, 0]
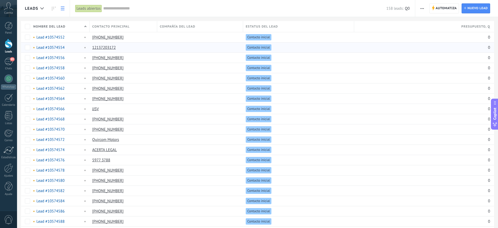
click at [112, 8] on input "text" at bounding box center [244, 8] width 283 height 5
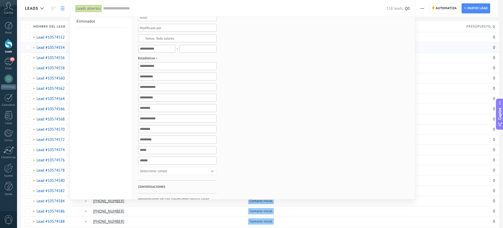
scroll to position [114, 0]
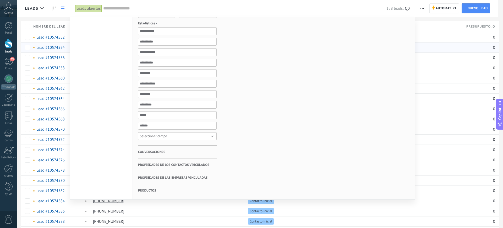
click at [205, 136] on button "Seleccionar campo" at bounding box center [177, 136] width 79 height 8
click at [205, 136] on span "Seleccionar campo" at bounding box center [175, 136] width 80 height 4
click at [200, 164] on span "Propiedades de los contactos vinculados" at bounding box center [173, 164] width 71 height 13
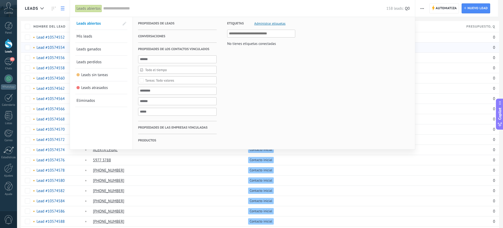
scroll to position [0, 0]
